Goal: Transaction & Acquisition: Download file/media

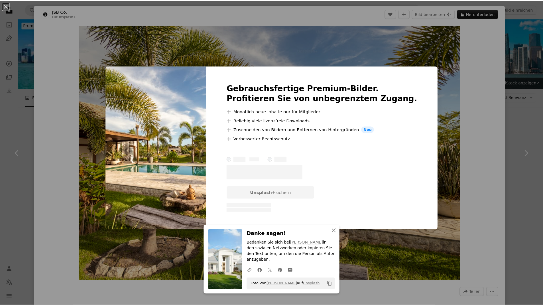
scroll to position [1595, 0]
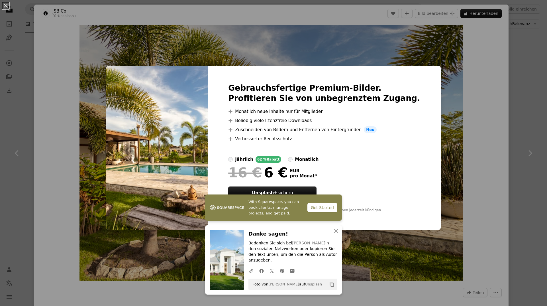
click at [519, 120] on div "An X shape Gebrauchsfertige Premium-Bilder. Profitieren Sie von unbegrenztem Zu…" at bounding box center [273, 153] width 547 height 306
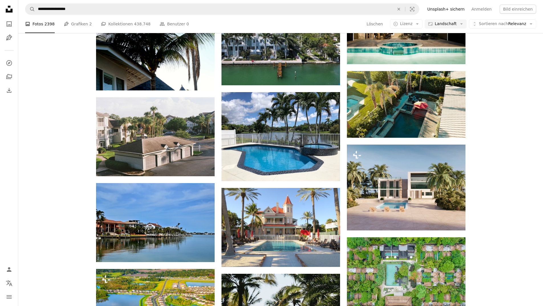
scroll to position [484, 0]
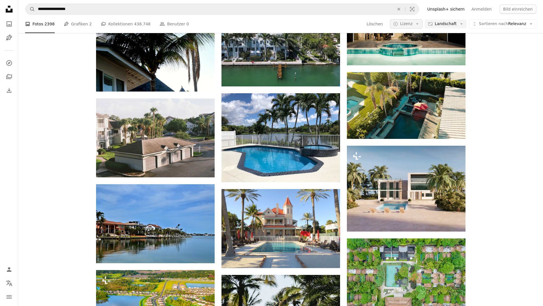
click at [420, 25] on icon "Arrow down" at bounding box center [416, 23] width 5 height 5
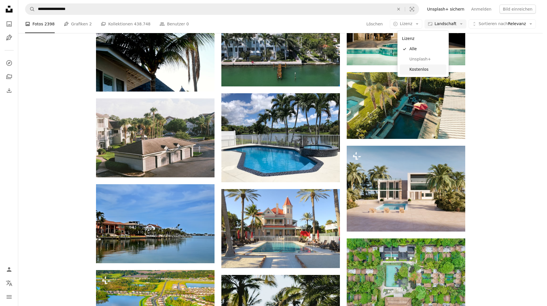
click at [420, 70] on span "Kostenlos" at bounding box center [426, 70] width 35 height 6
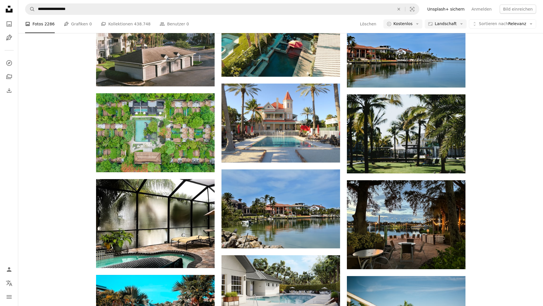
scroll to position [114, 0]
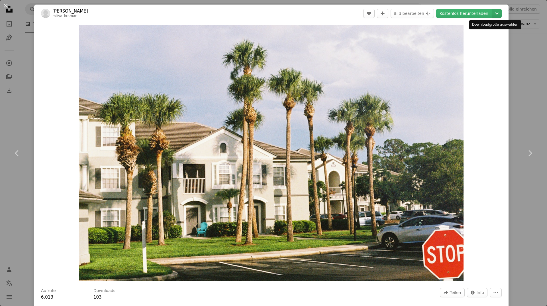
click at [494, 12] on icon "Chevron down" at bounding box center [496, 13] width 9 height 7
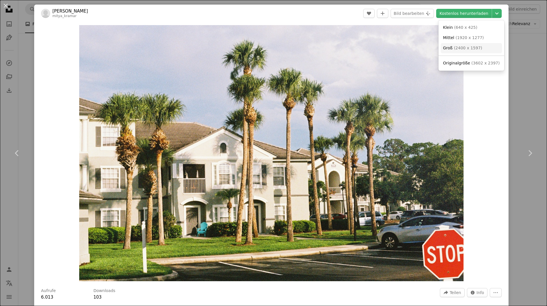
click at [474, 46] on span "( 2400 x 1597 )" at bounding box center [468, 48] width 28 height 5
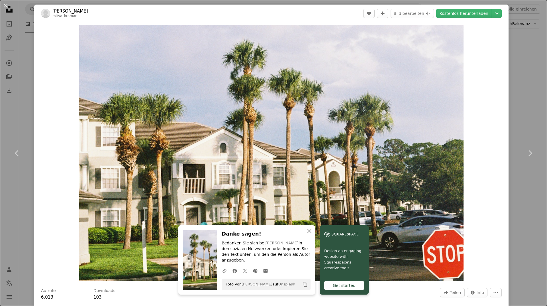
click at [517, 68] on div "An X shape Chevron left Chevron right [PERSON_NAME] mitya_kramar A heart A plus…" at bounding box center [273, 153] width 547 height 306
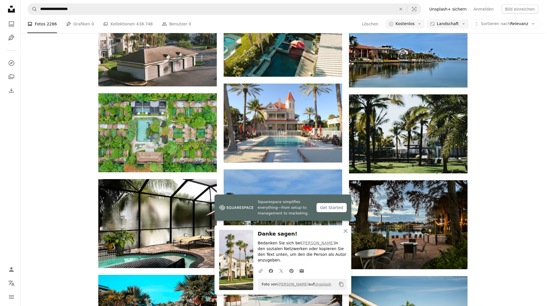
scroll to position [285, 0]
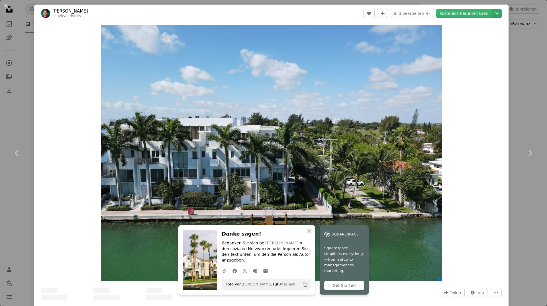
click at [493, 13] on icon "Chevron down" at bounding box center [496, 13] width 9 height 7
click at [465, 46] on span "( 2400 x 1800 )" at bounding box center [468, 48] width 28 height 5
